Goal: Information Seeking & Learning: Learn about a topic

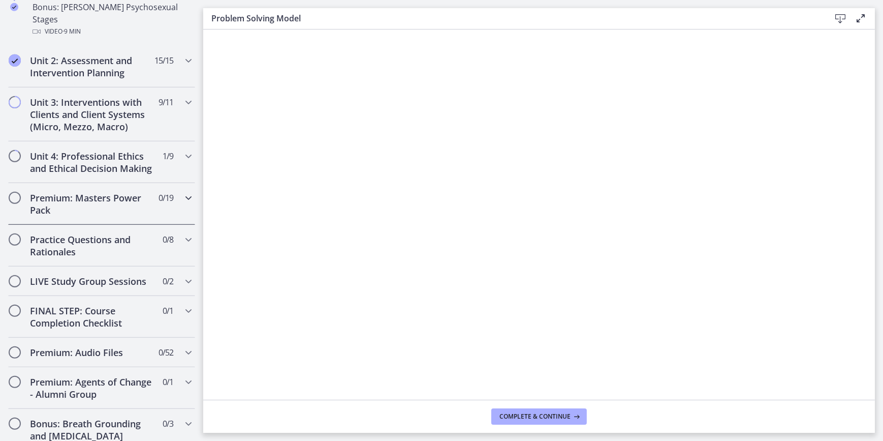
scroll to position [831, 0]
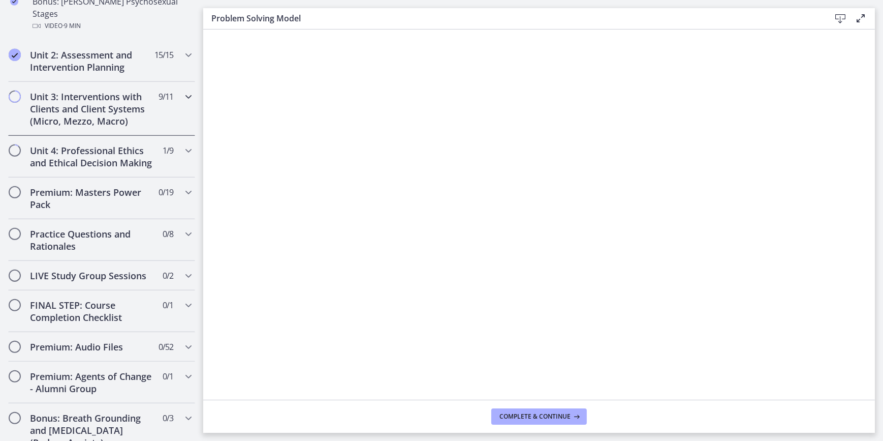
click at [170, 82] on div "Unit 3: Interventions with Clients and Client Systems (Micro, Mezzo, Macro) 9 /…" at bounding box center [101, 109] width 187 height 54
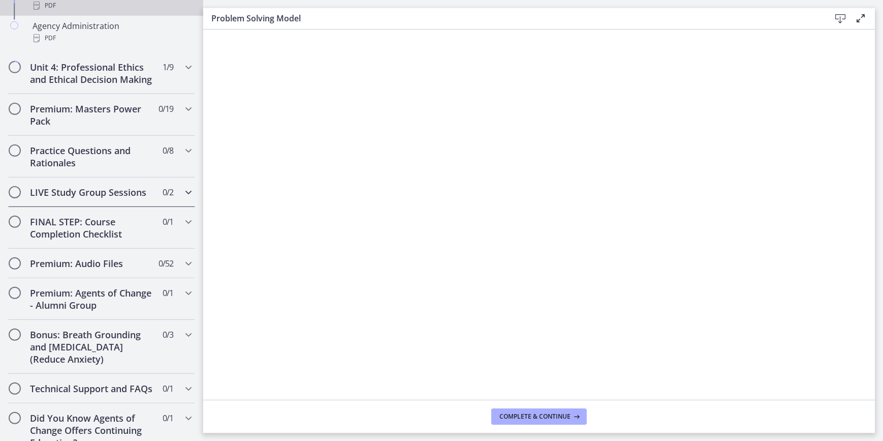
scroll to position [596, 0]
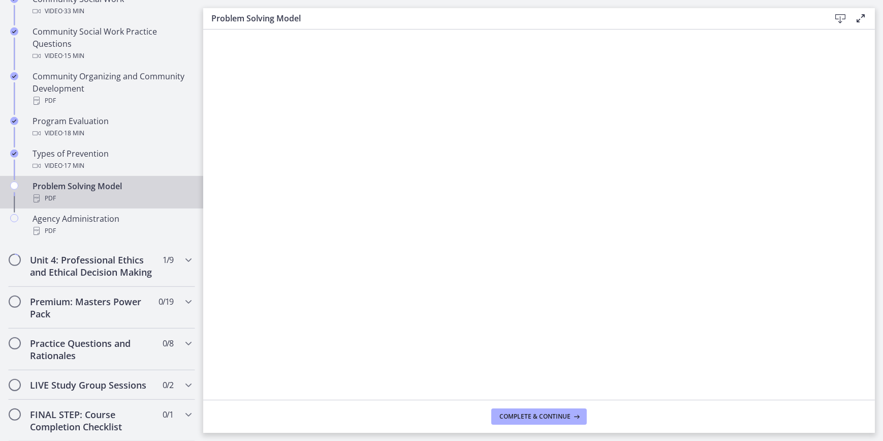
click at [111, 192] on div "Problem Solving Model PDF" at bounding box center [112, 192] width 159 height 24
click at [521, 413] on span "Complete & continue" at bounding box center [535, 416] width 71 height 8
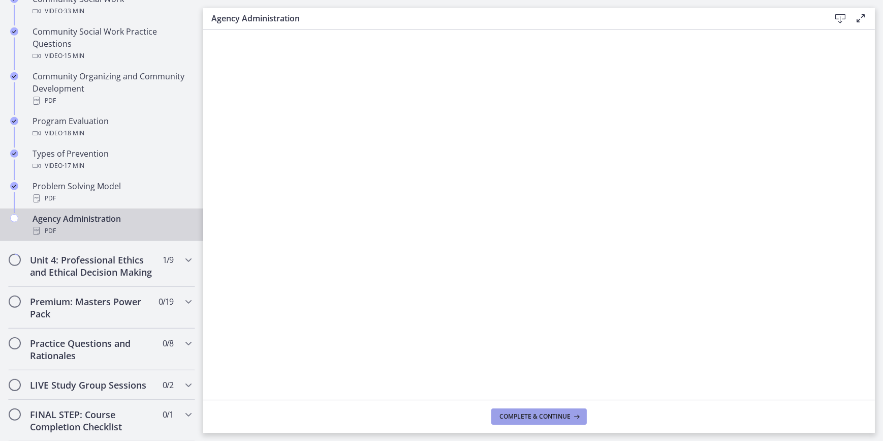
click at [541, 418] on span "Complete & continue" at bounding box center [535, 416] width 71 height 8
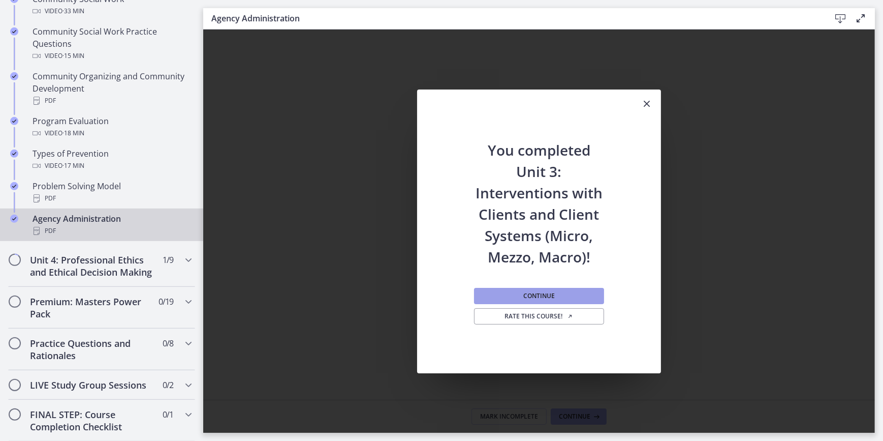
click at [541, 292] on span "Continue" at bounding box center [539, 296] width 32 height 8
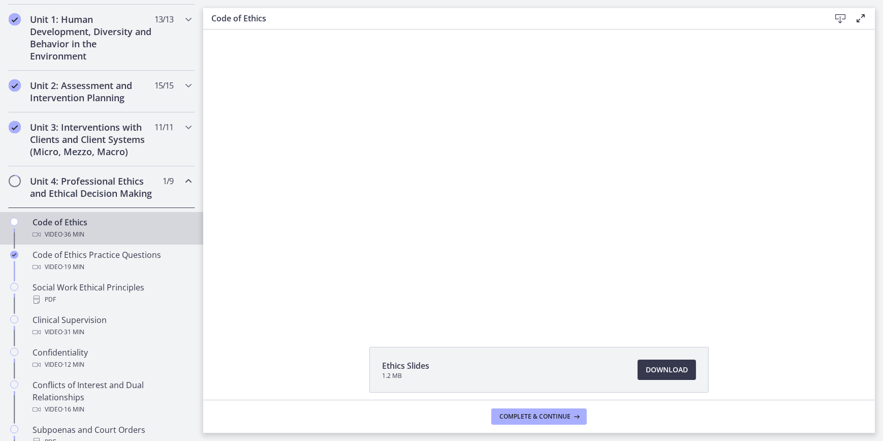
scroll to position [273, 0]
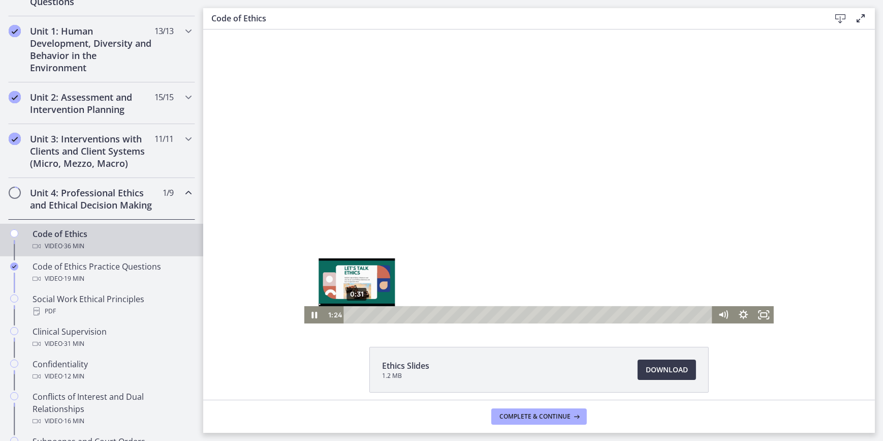
click at [353, 314] on div "0:31" at bounding box center [529, 314] width 357 height 17
click at [351, 315] on div "Playbar" at bounding box center [354, 315] width 6 height 6
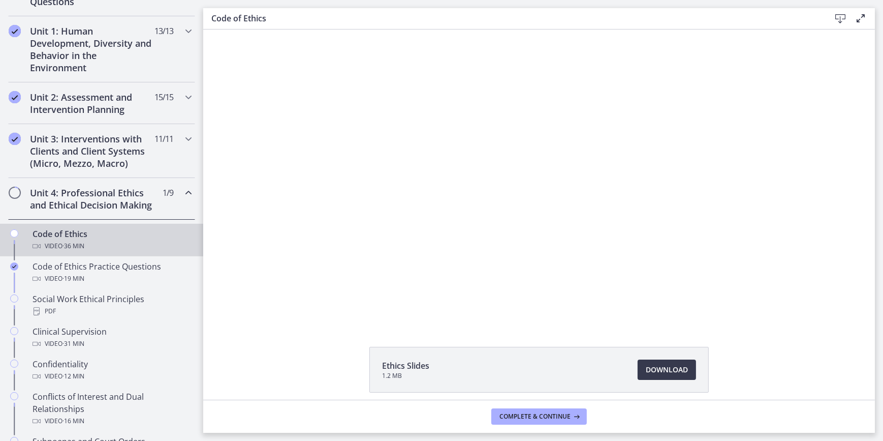
click at [267, 255] on div "Click for sound @keyframes VOLUME_SMALL_WAVE_FLASH { 0% { opacity: 0; } 33% { o…" at bounding box center [539, 176] width 672 height 294
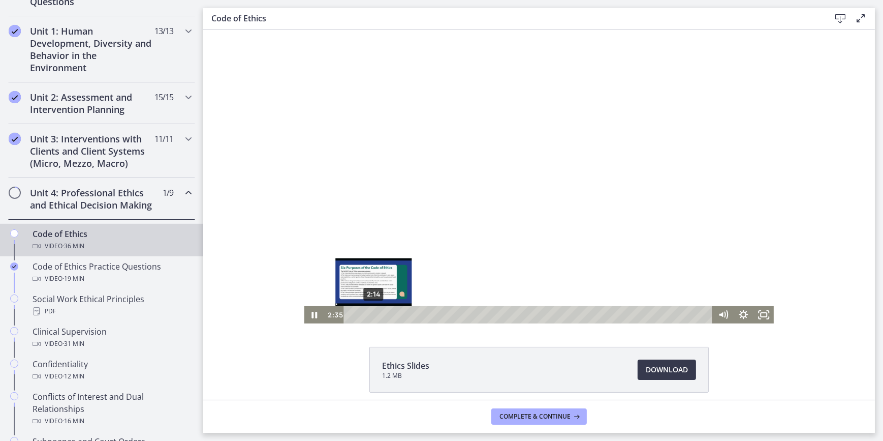
click at [374, 316] on div "Playbar" at bounding box center [377, 315] width 6 height 6
click at [370, 316] on div "Playbar" at bounding box center [373, 315] width 6 height 6
click at [366, 316] on div "Playbar" at bounding box center [369, 315] width 6 height 6
click at [599, 172] on div at bounding box center [539, 176] width 470 height 294
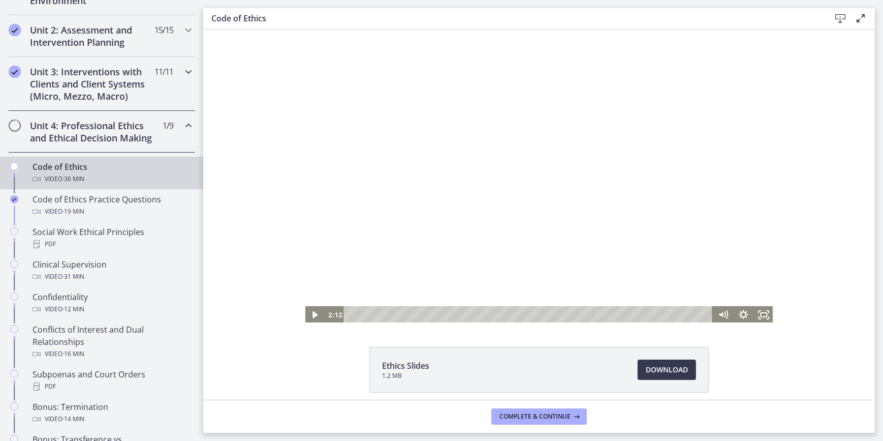
scroll to position [365, 0]
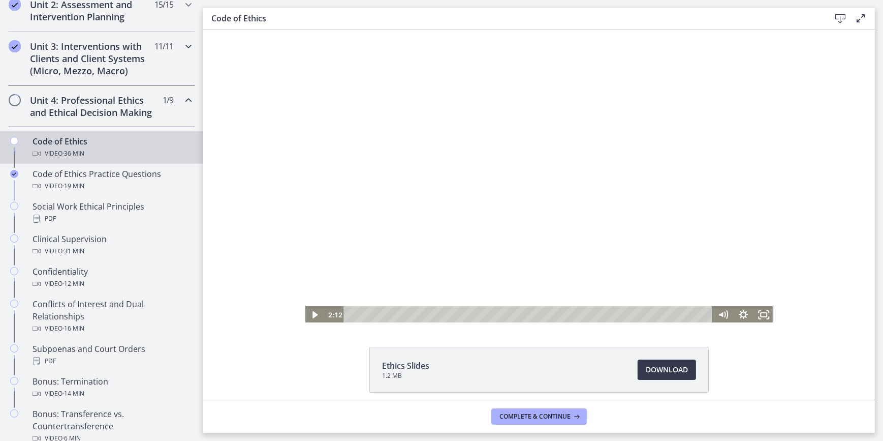
click at [304, 29] on button "Play Video: cbe64g9t4o1cl02sihb0.mp4" at bounding box center [304, 29] width 1 height 1
click at [369, 317] on div "2:14" at bounding box center [529, 314] width 357 height 17
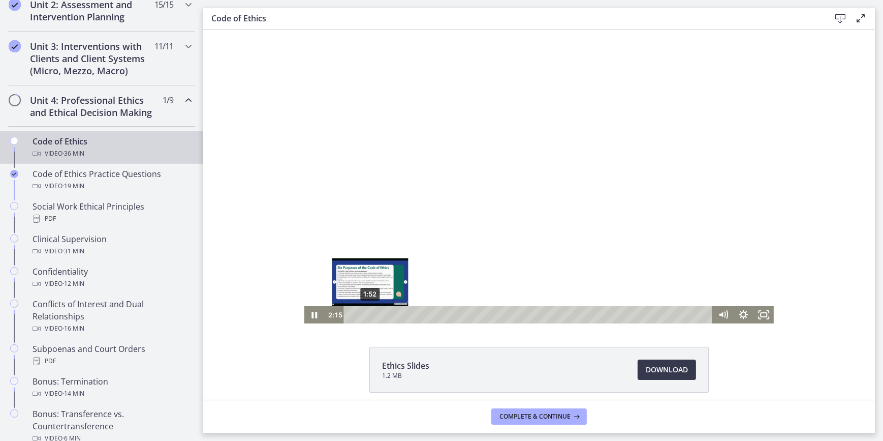
click at [365, 316] on div "1:52" at bounding box center [529, 314] width 357 height 17
click at [366, 317] on div "Playbar" at bounding box center [369, 315] width 6 height 6
click at [366, 317] on div "1:56" at bounding box center [529, 314] width 357 height 17
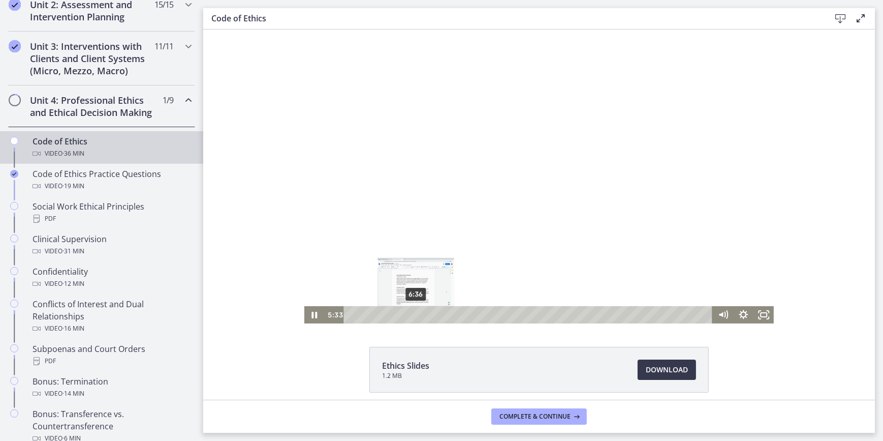
click at [412, 317] on div "6:36" at bounding box center [529, 314] width 357 height 17
click at [399, 316] on div "5:15" at bounding box center [529, 314] width 357 height 17
click at [402, 315] on div "5:34" at bounding box center [529, 314] width 357 height 17
click at [467, 132] on div at bounding box center [539, 176] width 470 height 294
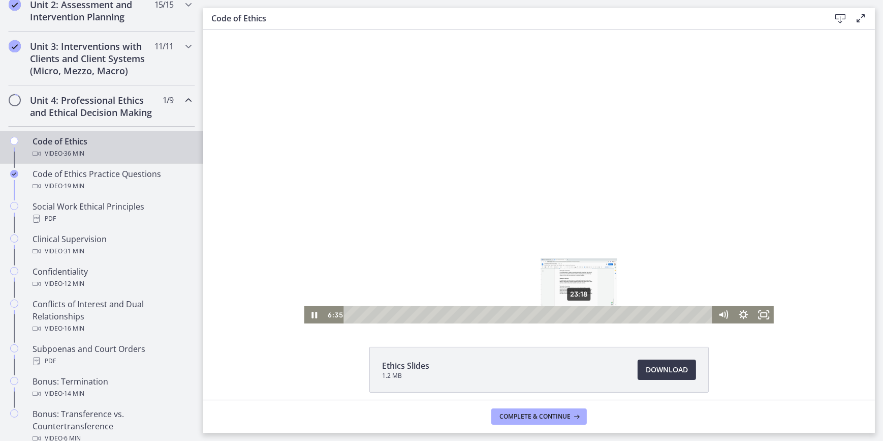
click at [574, 316] on div "23:18" at bounding box center [529, 314] width 357 height 17
click at [560, 315] on div "21:44" at bounding box center [529, 314] width 357 height 17
click at [589, 314] on div "24:29" at bounding box center [529, 314] width 357 height 17
click at [570, 312] on div "23:08" at bounding box center [529, 314] width 357 height 17
click at [538, 316] on div "19:42" at bounding box center [529, 314] width 357 height 17
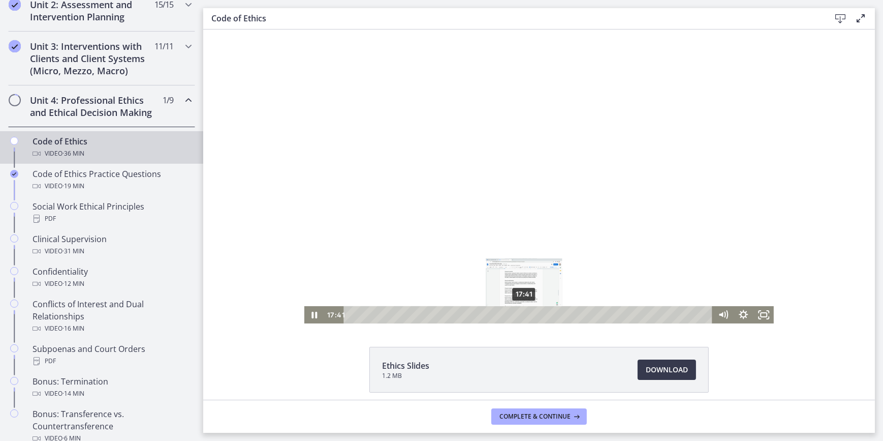
click at [520, 316] on div "17:41" at bounding box center [529, 314] width 357 height 17
click at [508, 315] on div "16:32" at bounding box center [529, 314] width 357 height 17
click at [495, 314] on div "15:05" at bounding box center [529, 314] width 357 height 17
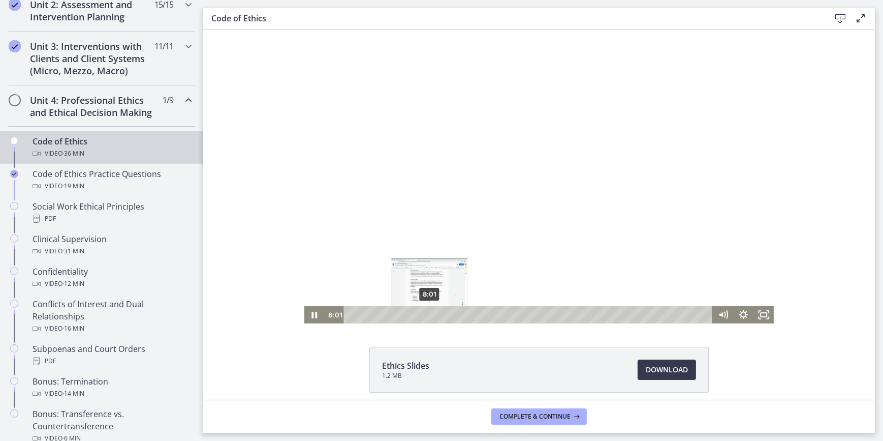
click at [426, 314] on div "8:01" at bounding box center [529, 314] width 357 height 17
click at [417, 314] on div "7:11" at bounding box center [529, 314] width 357 height 17
click at [410, 314] on div "6:33" at bounding box center [529, 314] width 357 height 17
click at [410, 239] on div at bounding box center [539, 176] width 470 height 294
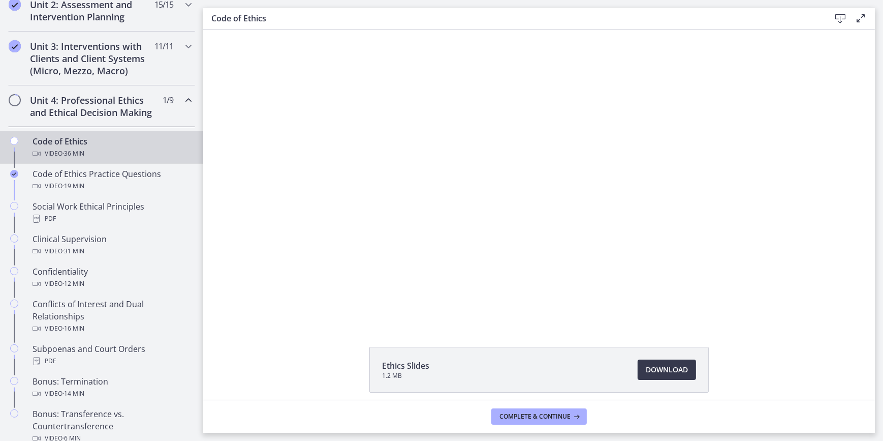
click at [304, 29] on button "Play Video: cbe64g9t4o1cl02sihb0.mp4" at bounding box center [304, 29] width 1 height 1
click at [304, 29] on button "Pause: cbe64g9t4o1cl02sihb0.mp4" at bounding box center [304, 29] width 1 height 1
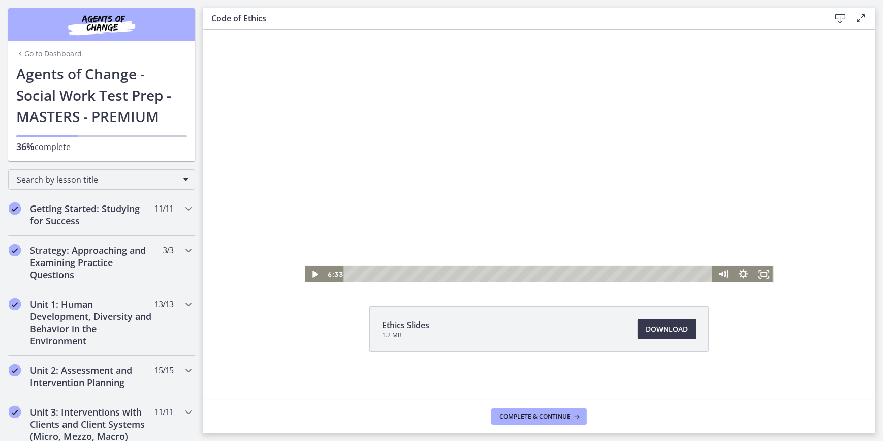
scroll to position [0, 0]
click at [11, 69] on div "Go to Dashboard Agents of Change - Social Work Test Prep - MASTERS - PREMIUM 36…" at bounding box center [101, 112] width 187 height 98
click at [25, 57] on link "Go to Dashboard" at bounding box center [49, 54] width 66 height 10
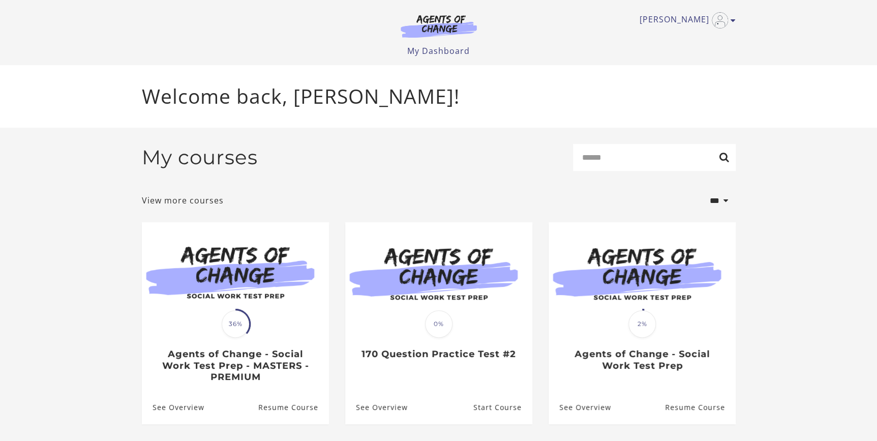
click at [88, 285] on section "**********" at bounding box center [438, 292] width 877 height 329
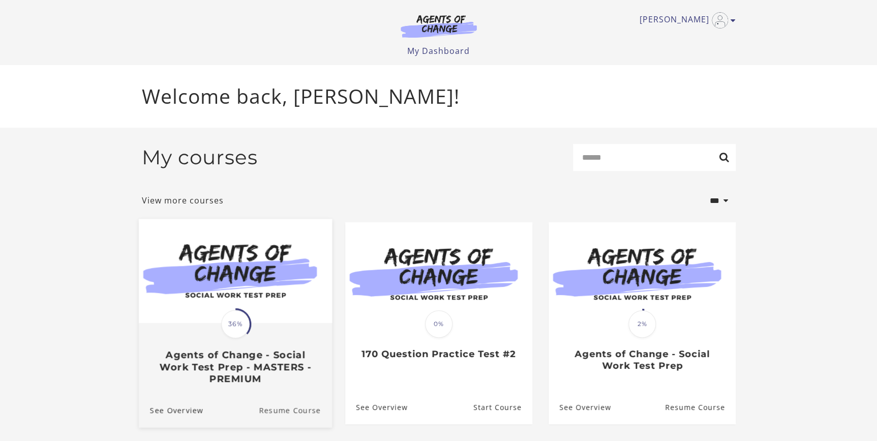
click at [277, 408] on link "Resume Course" at bounding box center [295, 410] width 73 height 34
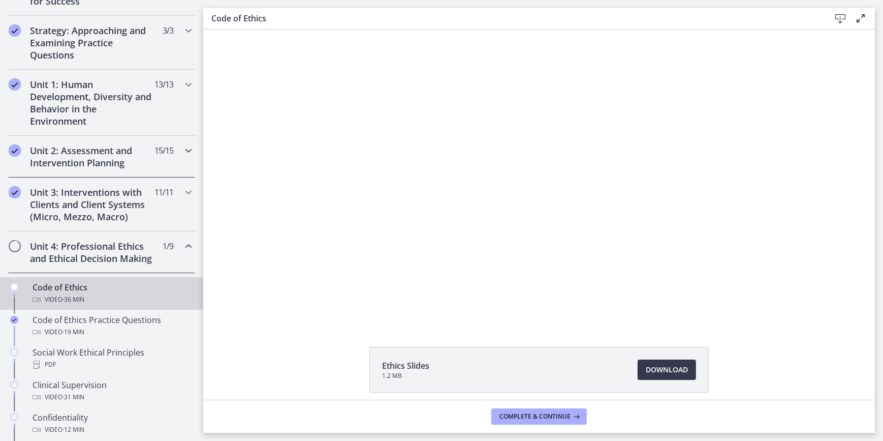
scroll to position [231, 0]
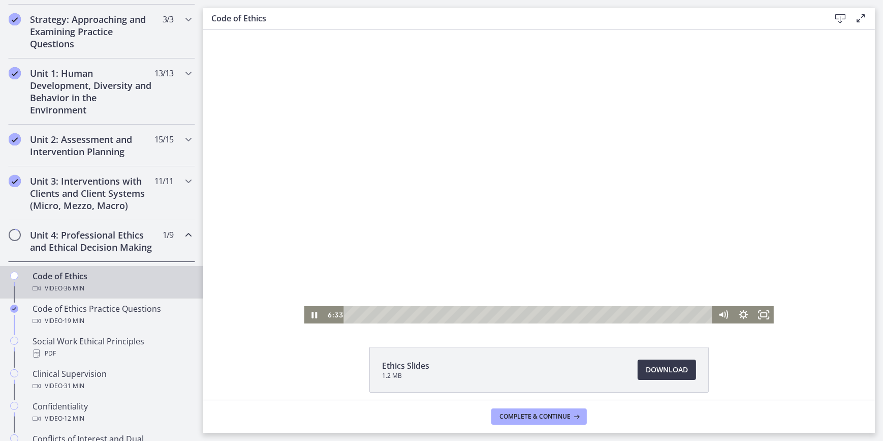
click at [482, 203] on div at bounding box center [539, 176] width 470 height 294
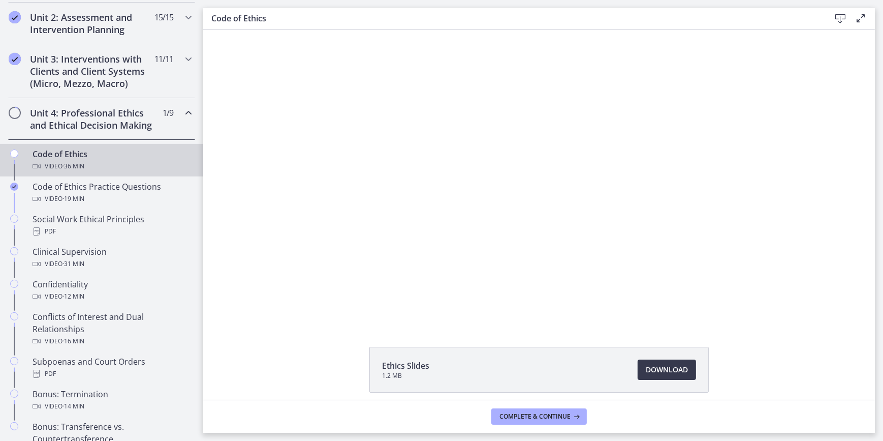
scroll to position [369, 0]
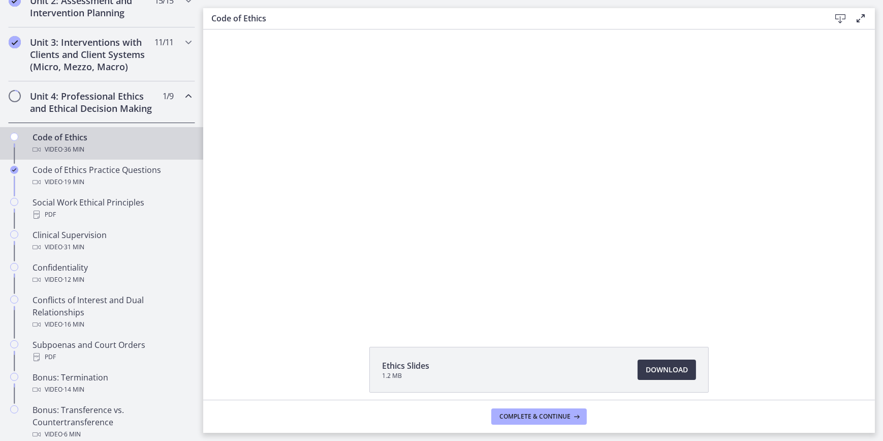
click at [182, 97] on icon "Chapters" at bounding box center [188, 96] width 12 height 12
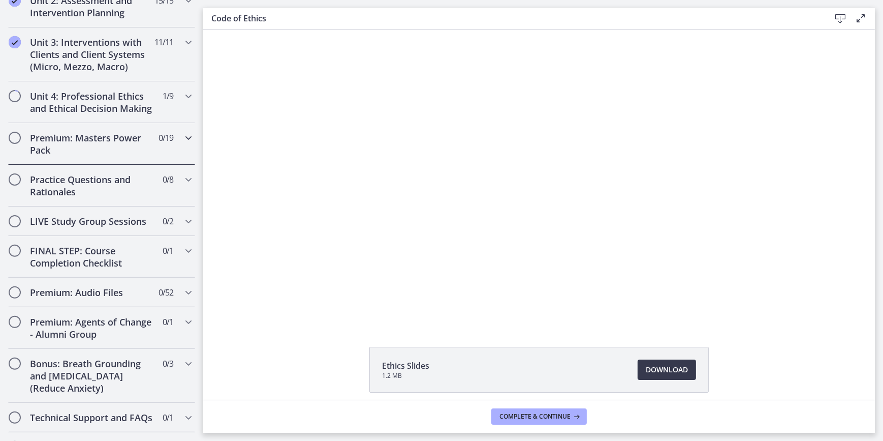
click at [174, 149] on div "Premium: Masters Power Pack 0 / 19 Completed" at bounding box center [101, 144] width 187 height 42
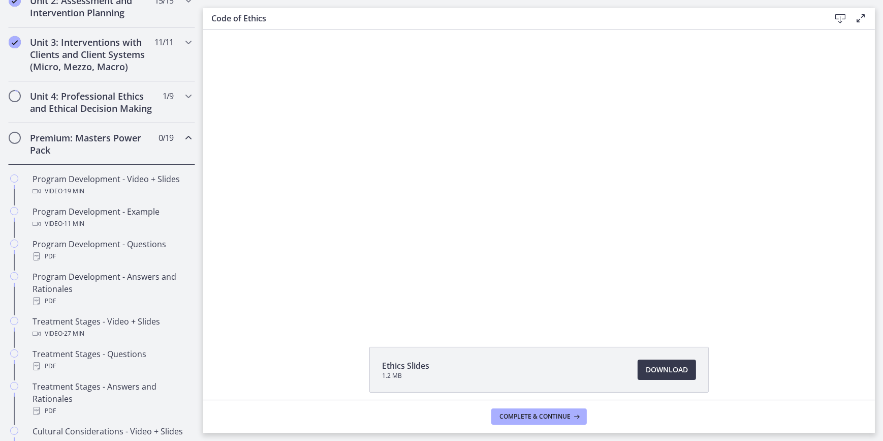
click at [183, 144] on icon "Chapters" at bounding box center [188, 138] width 12 height 12
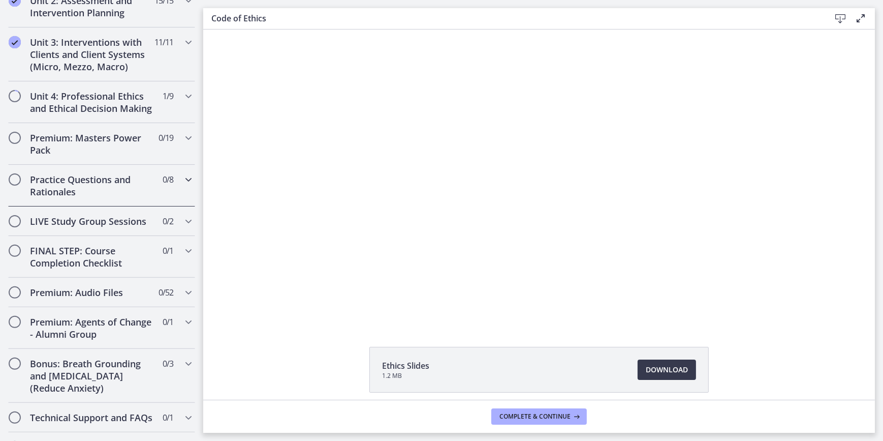
click at [120, 198] on h2 "Practice Questions and Rationales" at bounding box center [92, 185] width 124 height 24
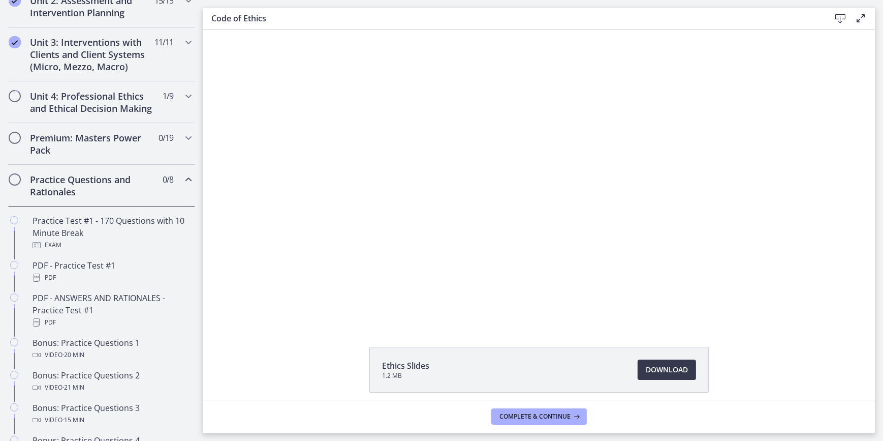
click at [182, 186] on icon "Chapters" at bounding box center [188, 179] width 12 height 12
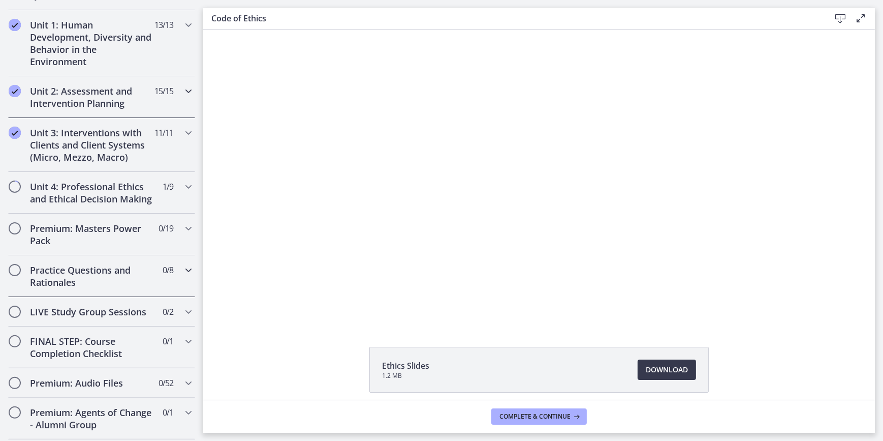
scroll to position [277, 0]
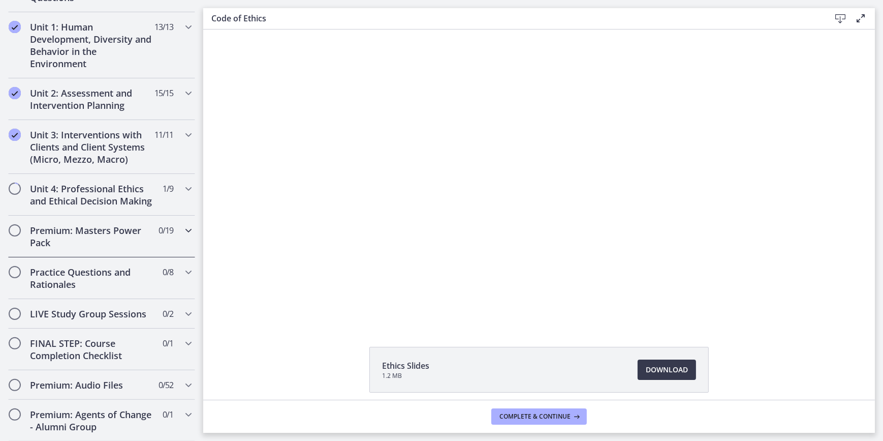
click at [173, 248] on div "Premium: Masters Power Pack 0 / 19 Completed" at bounding box center [101, 236] width 187 height 42
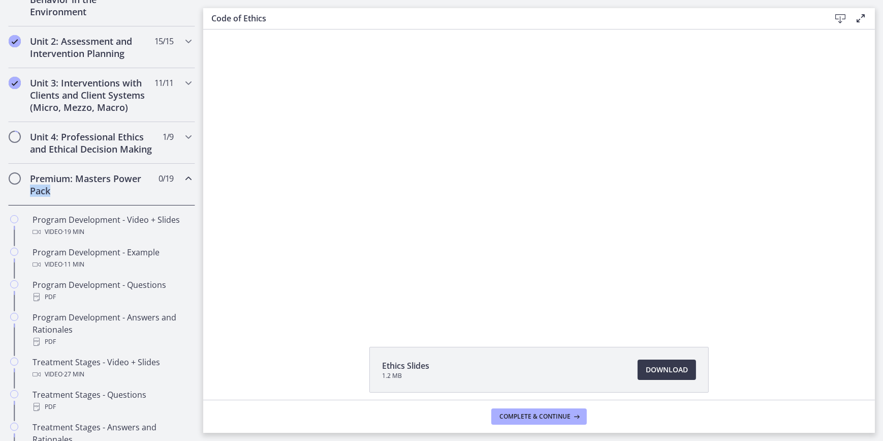
scroll to position [323, 0]
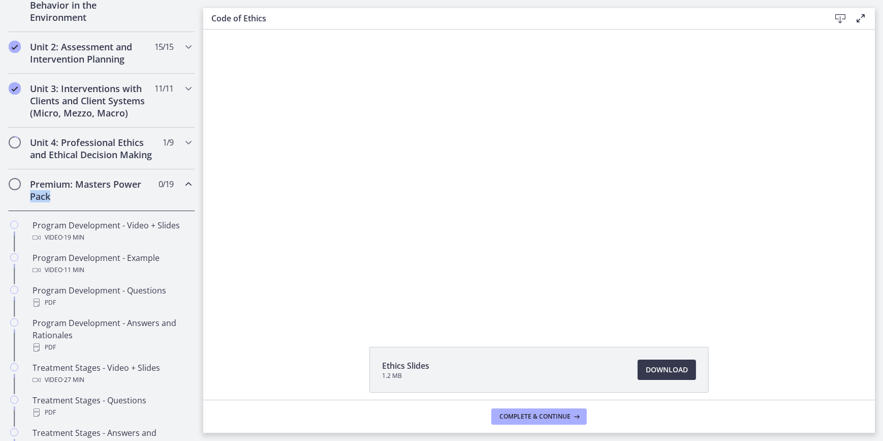
click at [176, 199] on div "Premium: Masters Power Pack 0 / 19 Completed" at bounding box center [101, 190] width 187 height 42
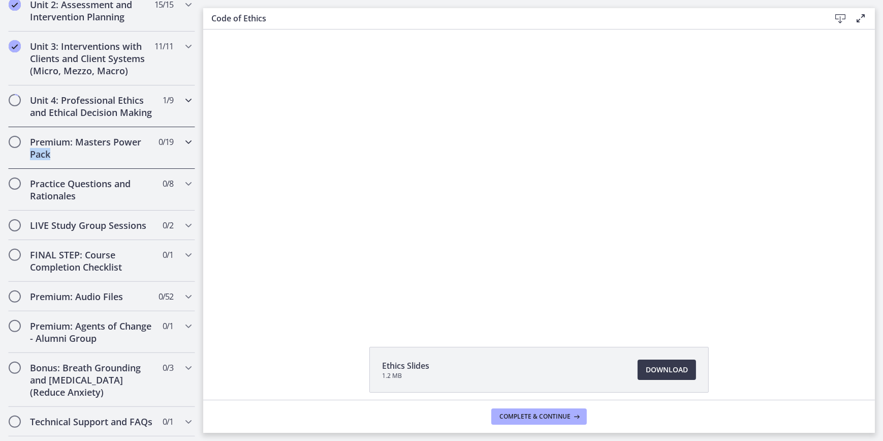
scroll to position [369, 0]
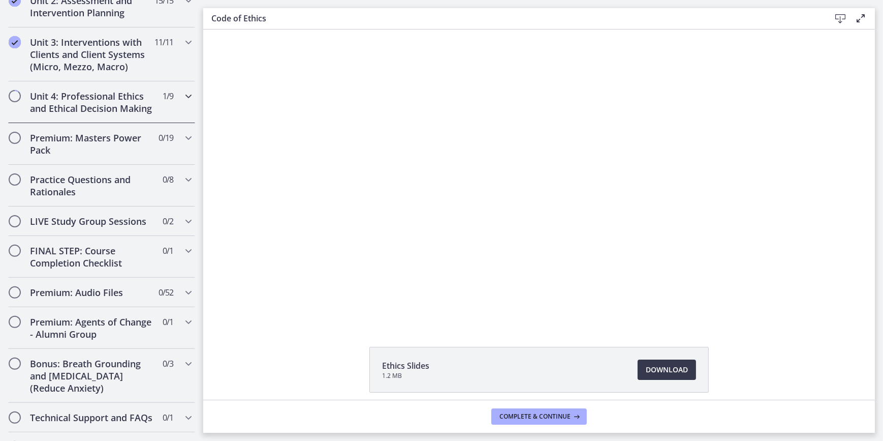
click at [182, 94] on icon "Chapters" at bounding box center [188, 96] width 12 height 12
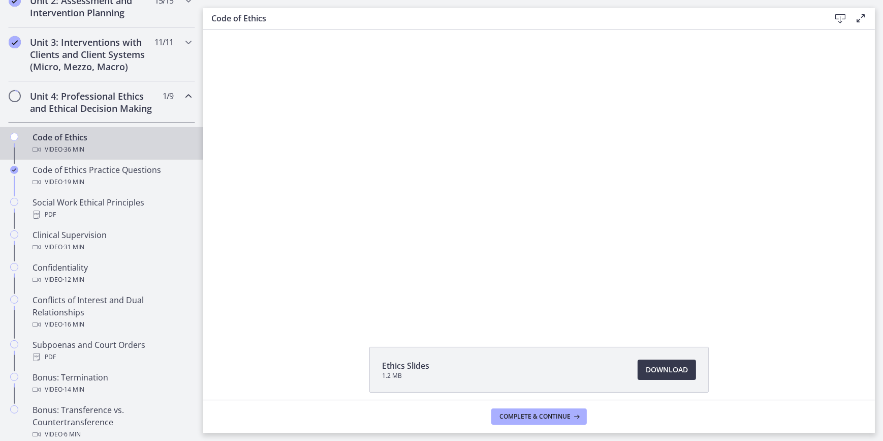
click at [182, 94] on icon "Chapters" at bounding box center [188, 96] width 12 height 12
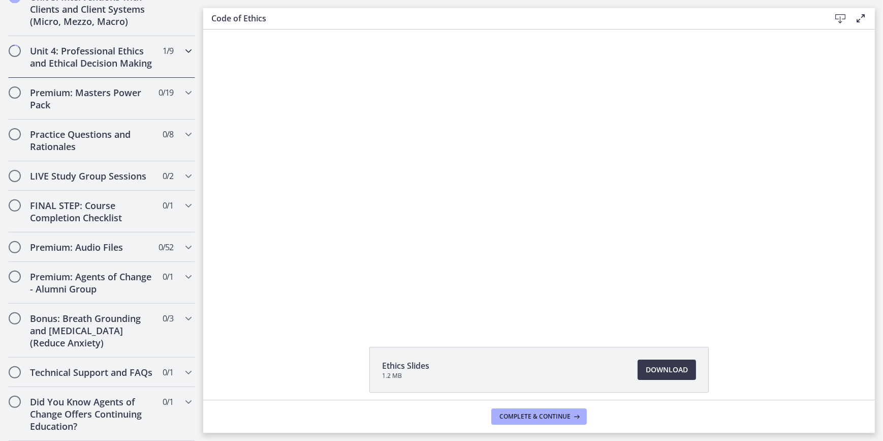
scroll to position [437, 0]
